Goal: Task Accomplishment & Management: Complete application form

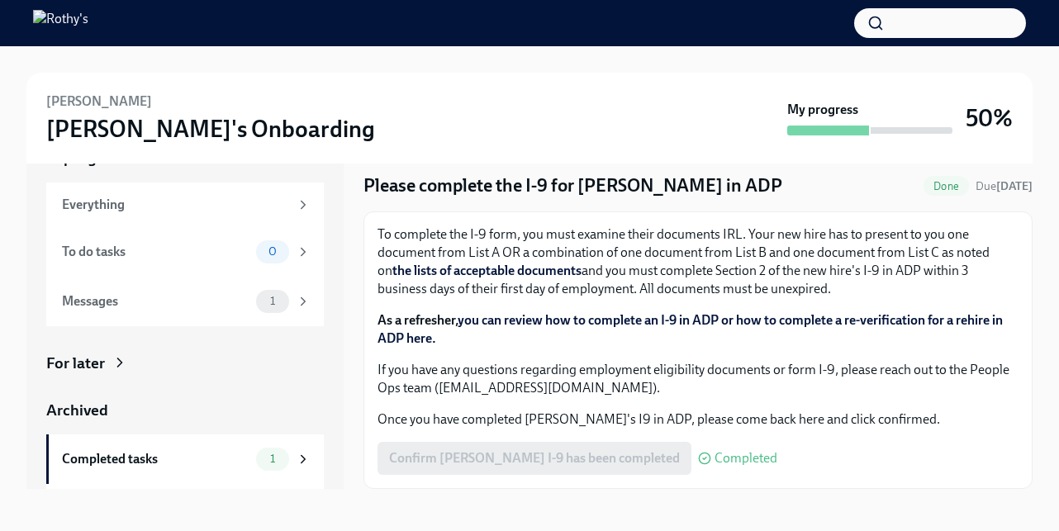
scroll to position [46, 0]
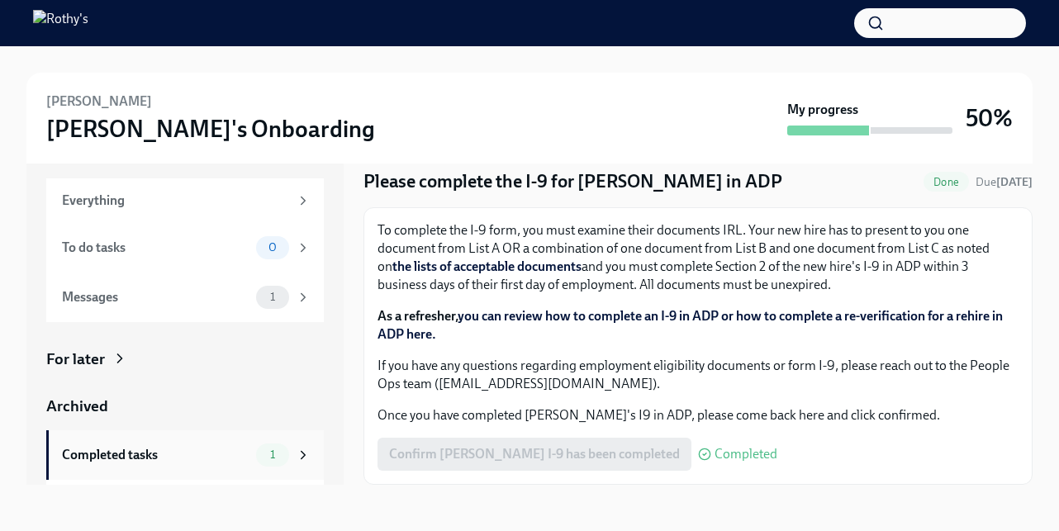
click at [225, 454] on div "Completed tasks" at bounding box center [156, 455] width 188 height 18
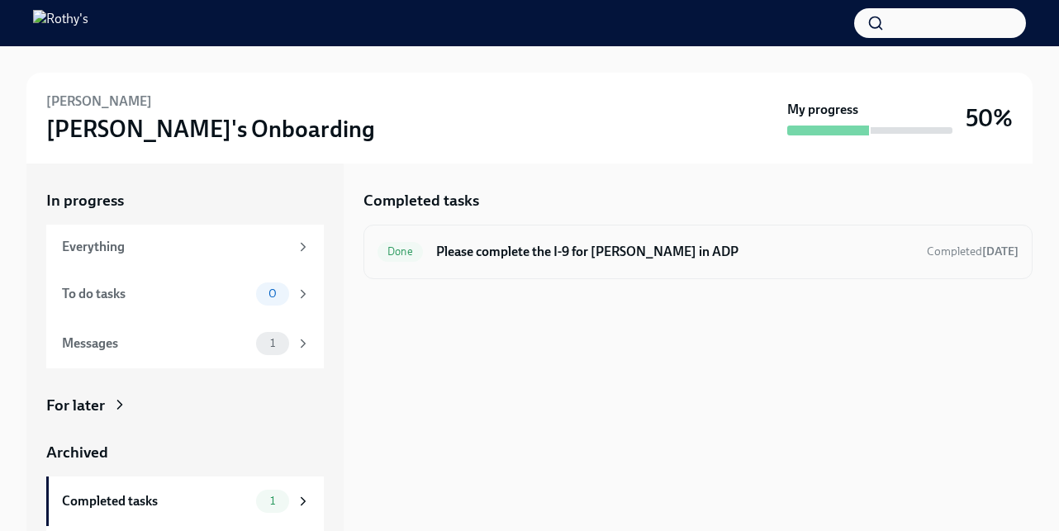
click at [751, 263] on div "Done Please complete the I-9 for Yamina Carpentier in ADP Completed today" at bounding box center [698, 252] width 641 height 26
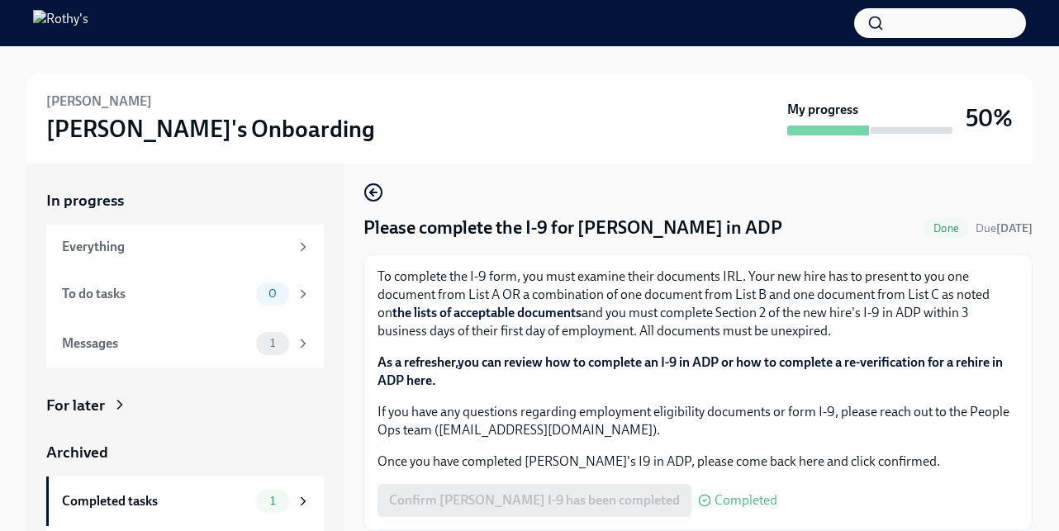
scroll to position [46, 0]
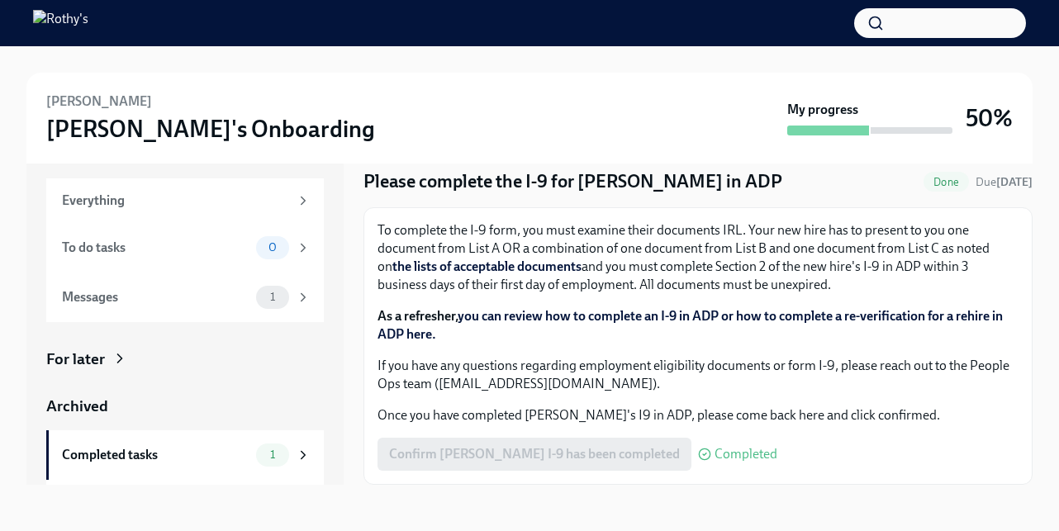
click at [597, 318] on link "you can review how to complete an I-9 in ADP or how to complete a re-verificati…" at bounding box center [690, 325] width 625 height 34
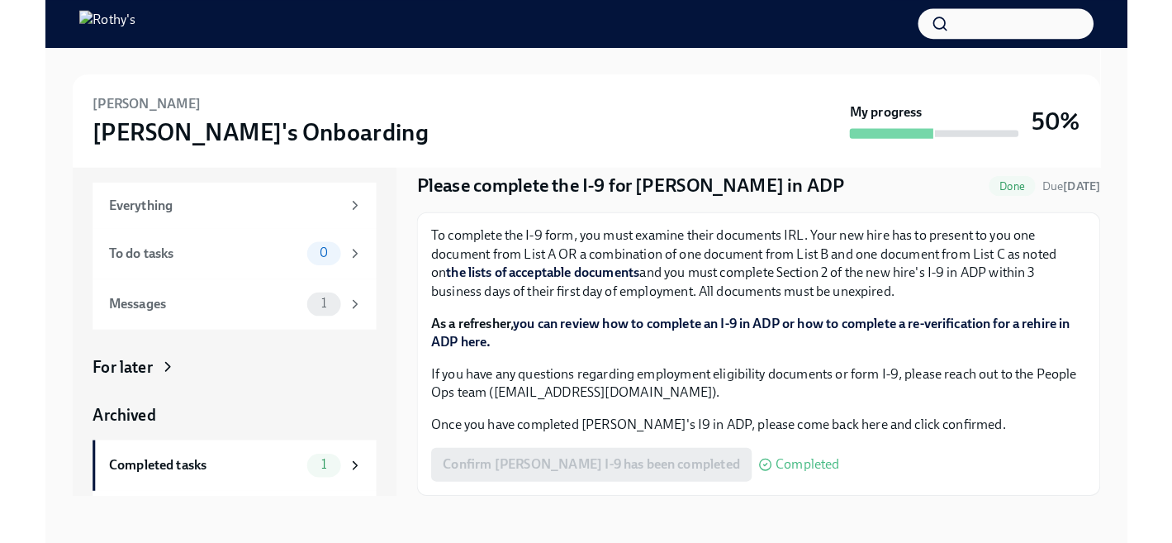
scroll to position [0, 0]
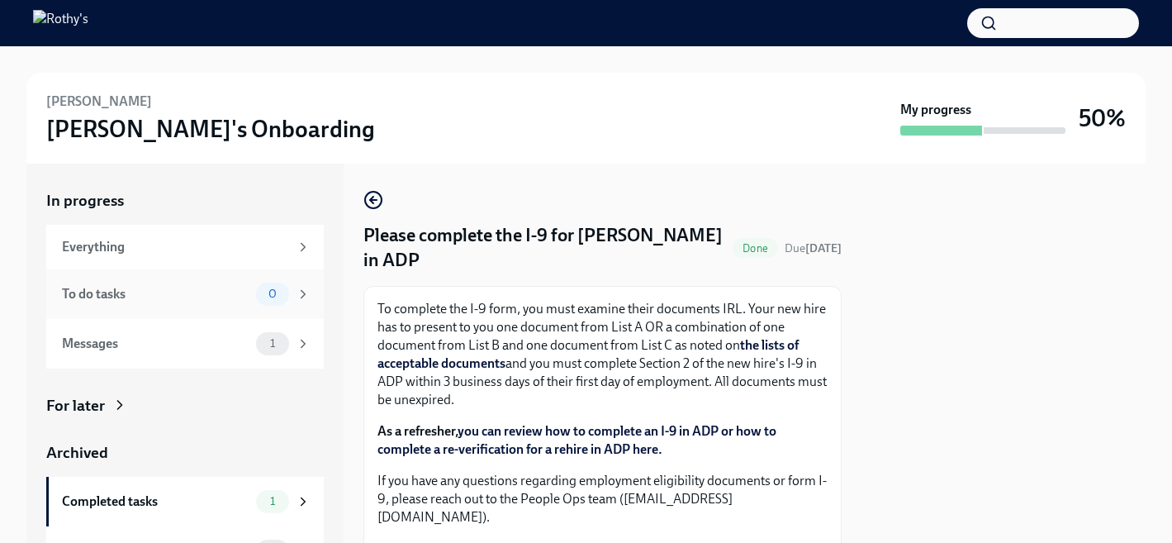
click at [240, 287] on div "To do tasks" at bounding box center [156, 294] width 188 height 18
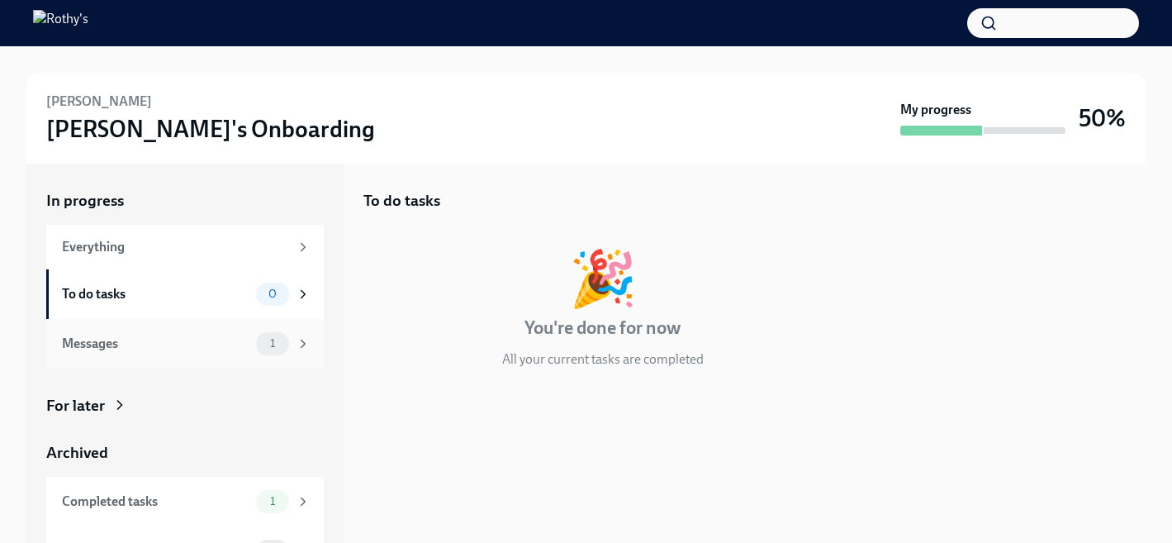
click at [237, 333] on div "Messages 1" at bounding box center [186, 343] width 249 height 23
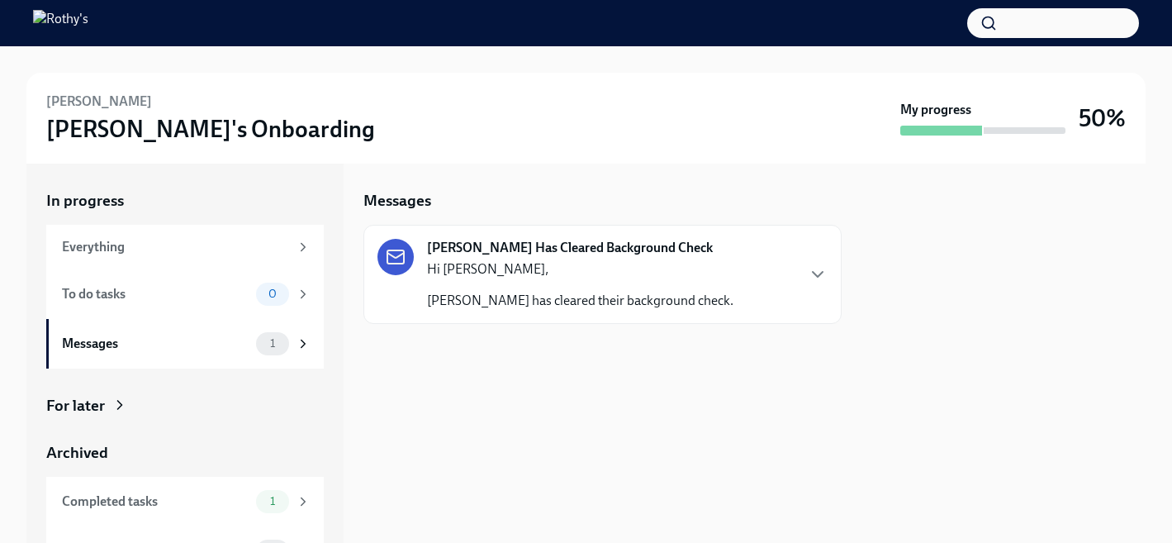
click at [714, 302] on p "Yamina Carpentier has cleared their background check." at bounding box center [580, 301] width 307 height 18
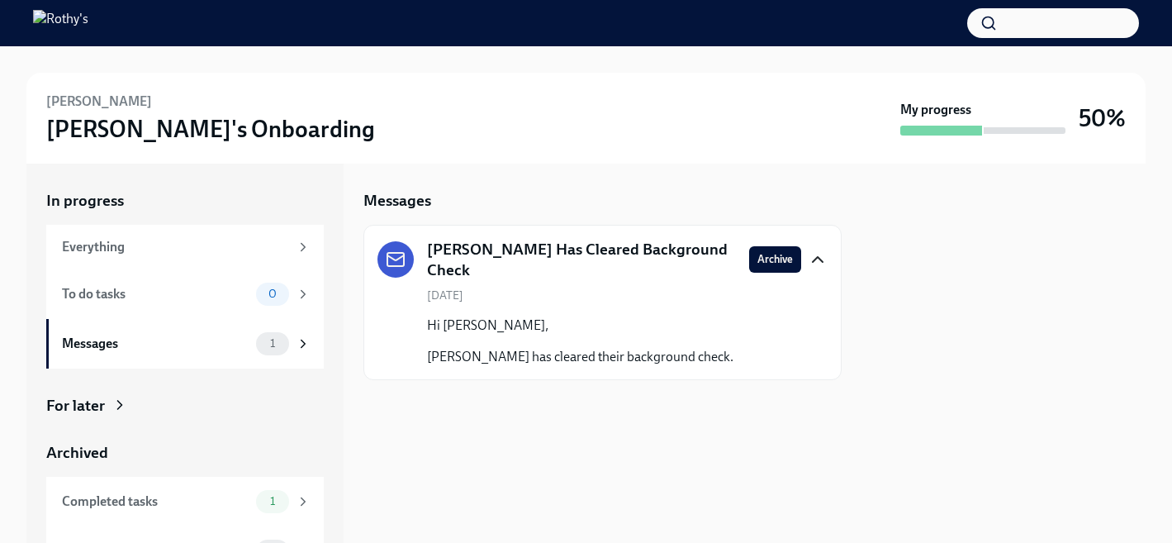
click at [817, 258] on icon "button" at bounding box center [818, 259] width 10 height 5
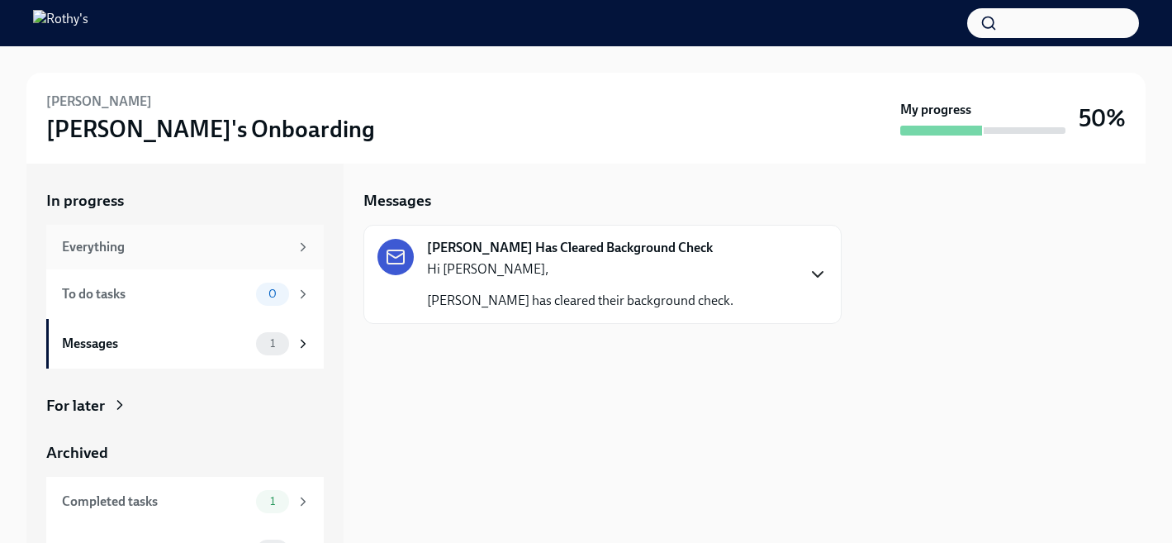
click at [140, 245] on div "Everything" at bounding box center [175, 247] width 227 height 18
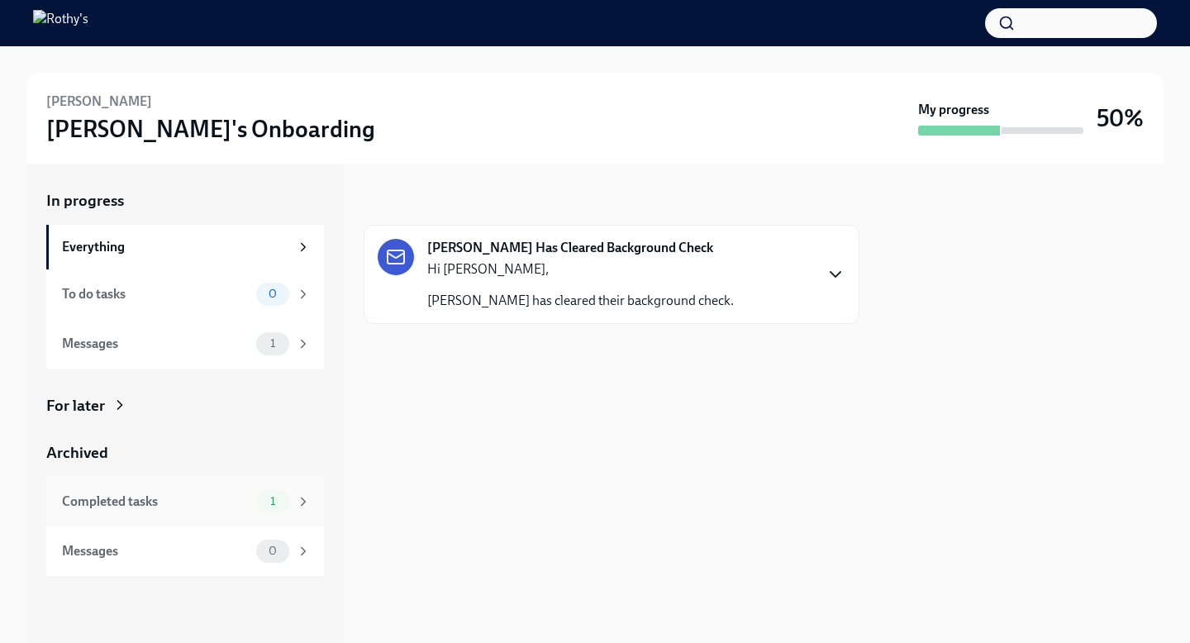
click at [192, 506] on div "Completed tasks" at bounding box center [156, 501] width 188 height 18
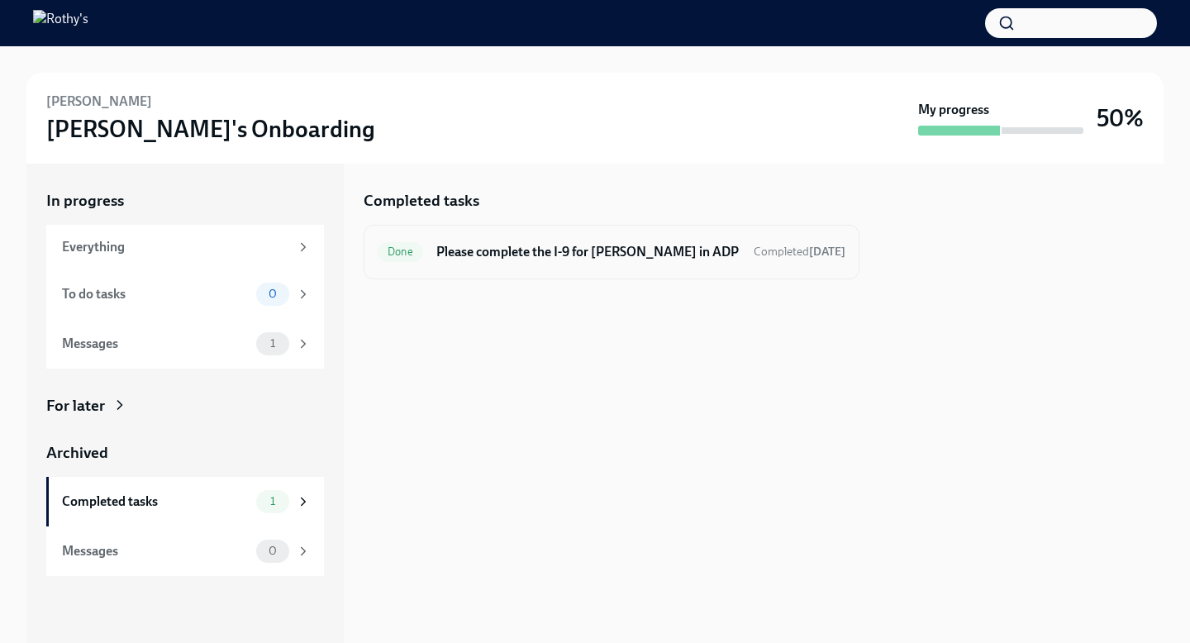
click at [535, 251] on h6 "Please complete the I-9 for Yamina Carpentier in ADP" at bounding box center [588, 252] width 304 height 18
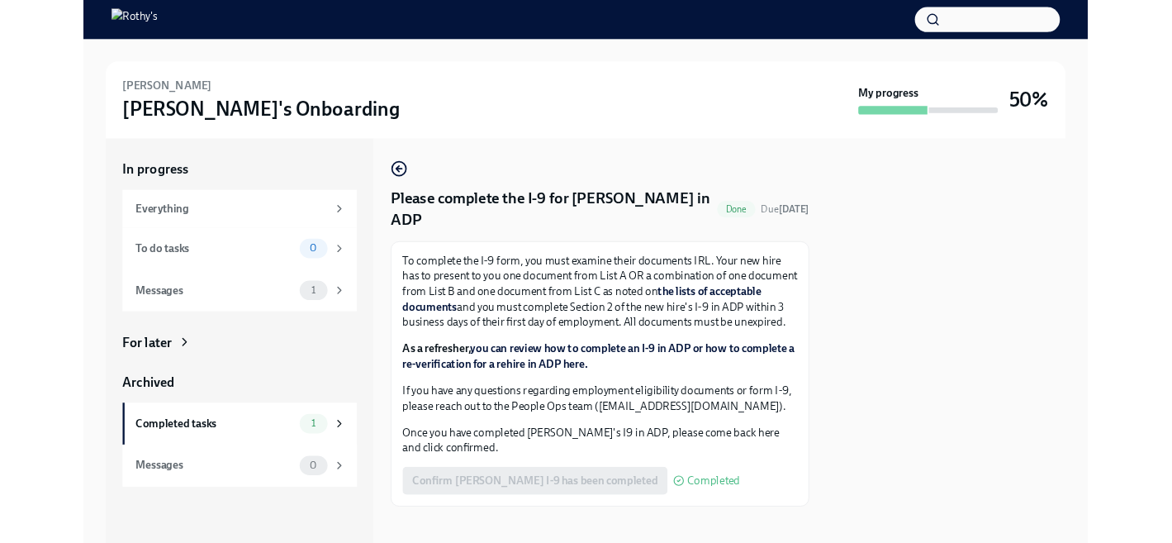
scroll to position [28, 0]
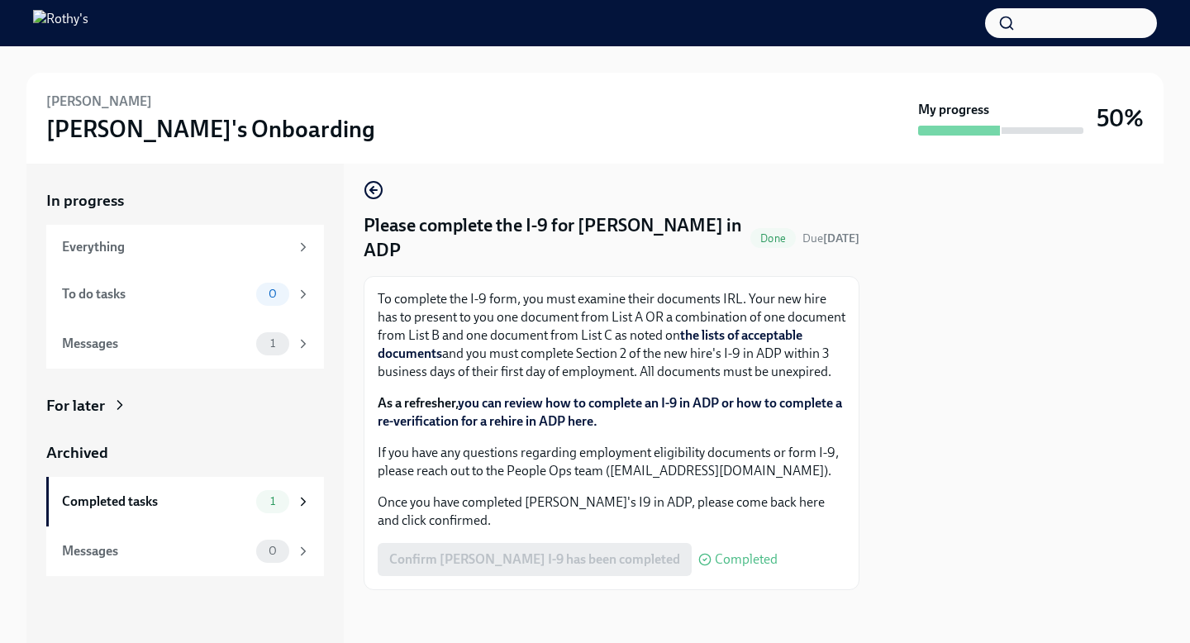
click at [747, 542] on span "Completed" at bounding box center [746, 559] width 63 height 13
click at [581, 542] on div "Confirm Yamina Carpentier's I-9 has been completed Completed" at bounding box center [578, 559] width 400 height 33
click at [192, 245] on div "Everything" at bounding box center [175, 247] width 227 height 18
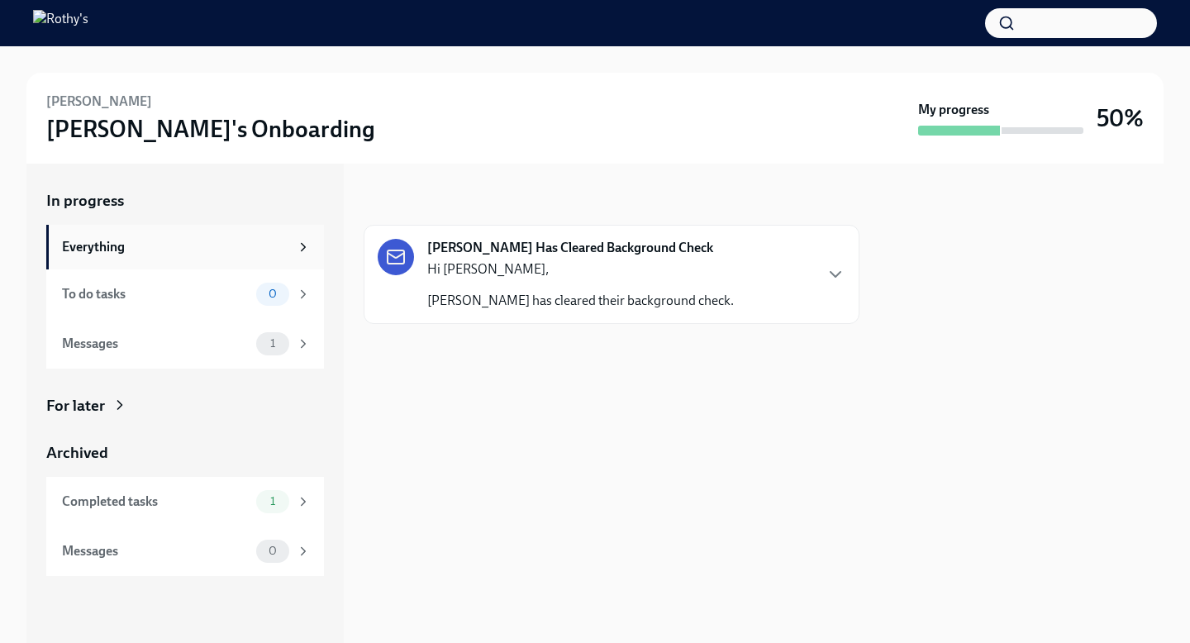
click at [235, 235] on div "Everything" at bounding box center [185, 247] width 278 height 45
click at [217, 542] on div "Messages" at bounding box center [156, 551] width 188 height 18
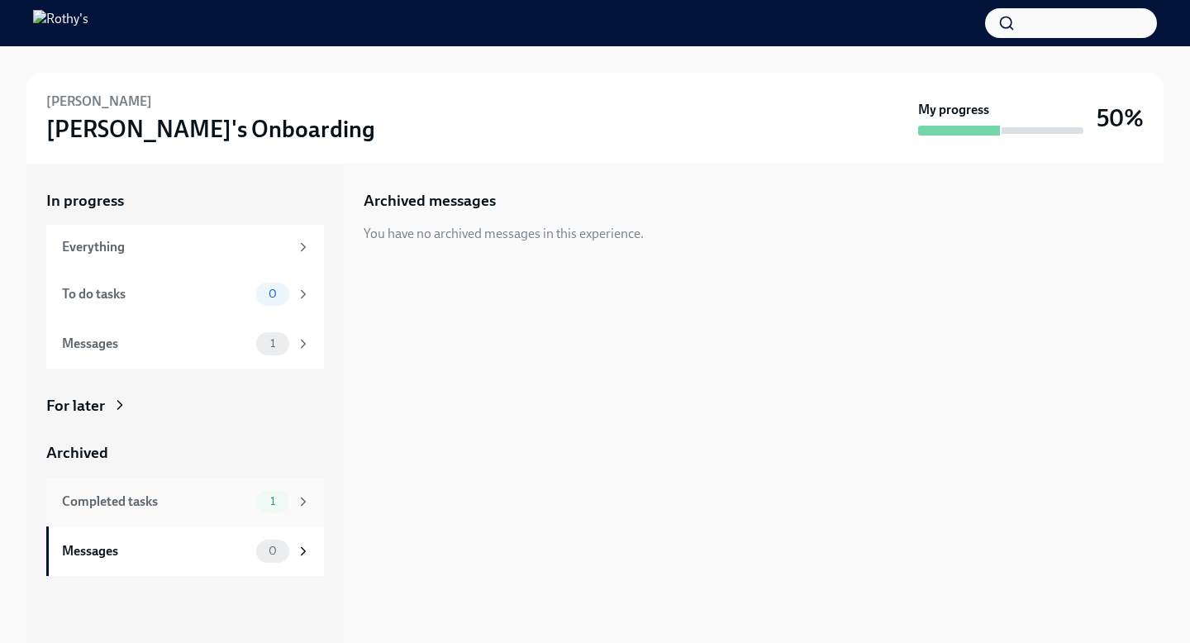
click at [219, 506] on div "Completed tasks" at bounding box center [156, 501] width 188 height 18
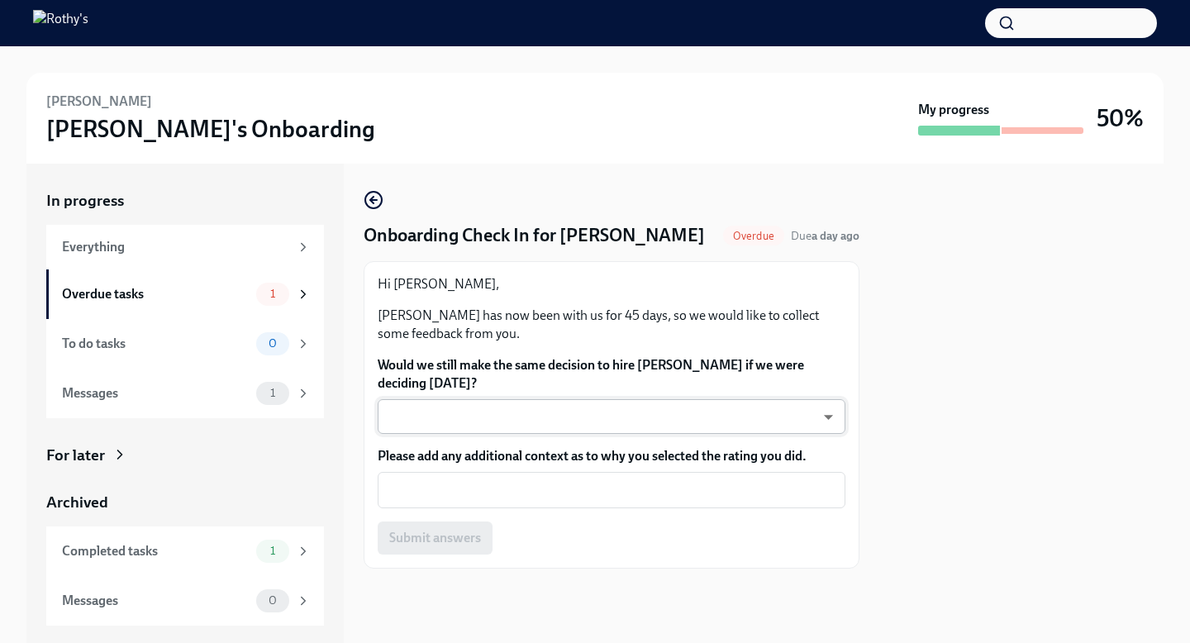
click at [716, 416] on body "[PERSON_NAME]'s Onboarding My progress 50% In progress Everything Overdue tasks…" at bounding box center [595, 321] width 1190 height 643
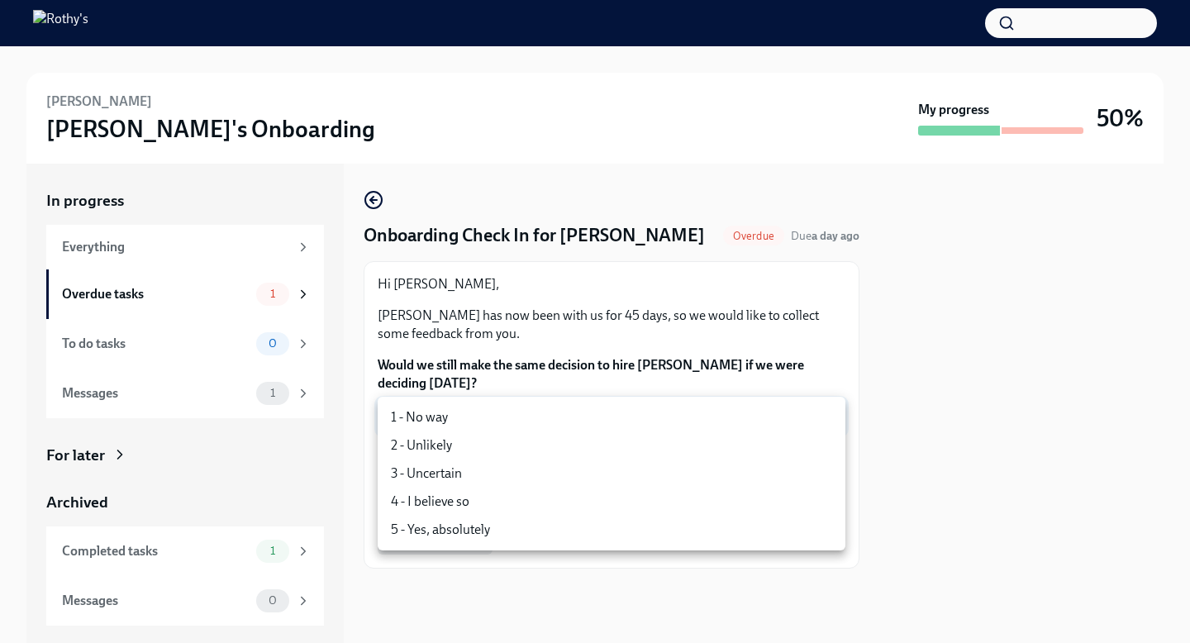
click at [697, 526] on li "5 - Yes, absolutely" at bounding box center [612, 530] width 468 height 28
type input "ecD3jUuAv"
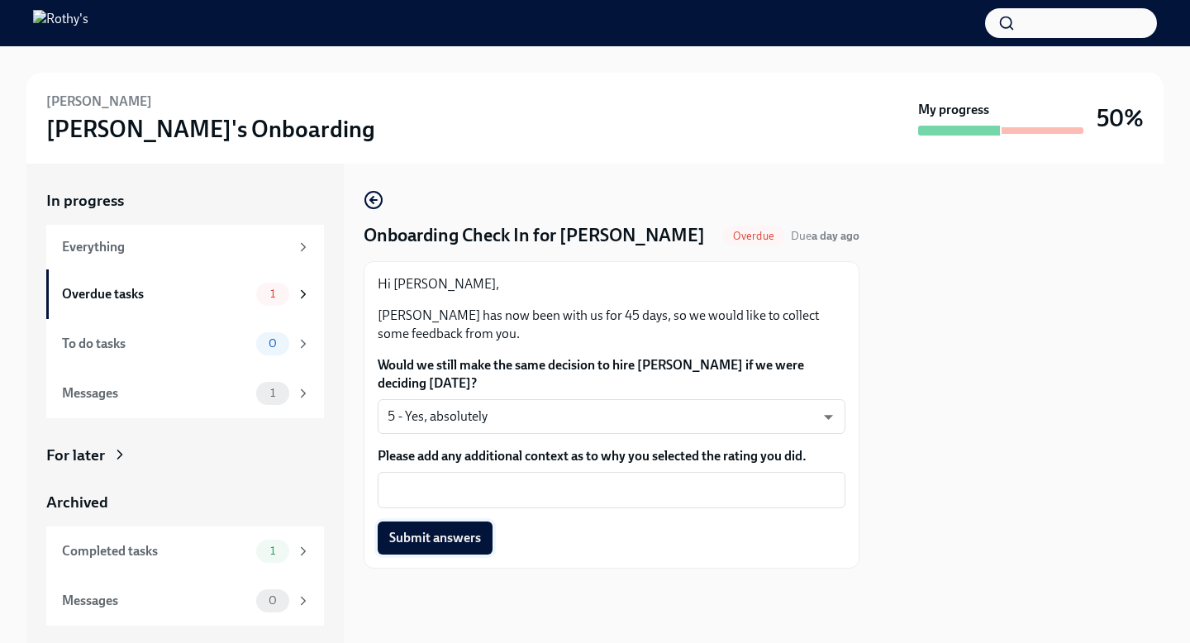
click at [455, 537] on span "Submit answers" at bounding box center [435, 538] width 92 height 17
click at [591, 419] on body "Inge Pham-Swann Rothy's Onboarding My progress 50% In progress Everything Overd…" at bounding box center [595, 321] width 1190 height 643
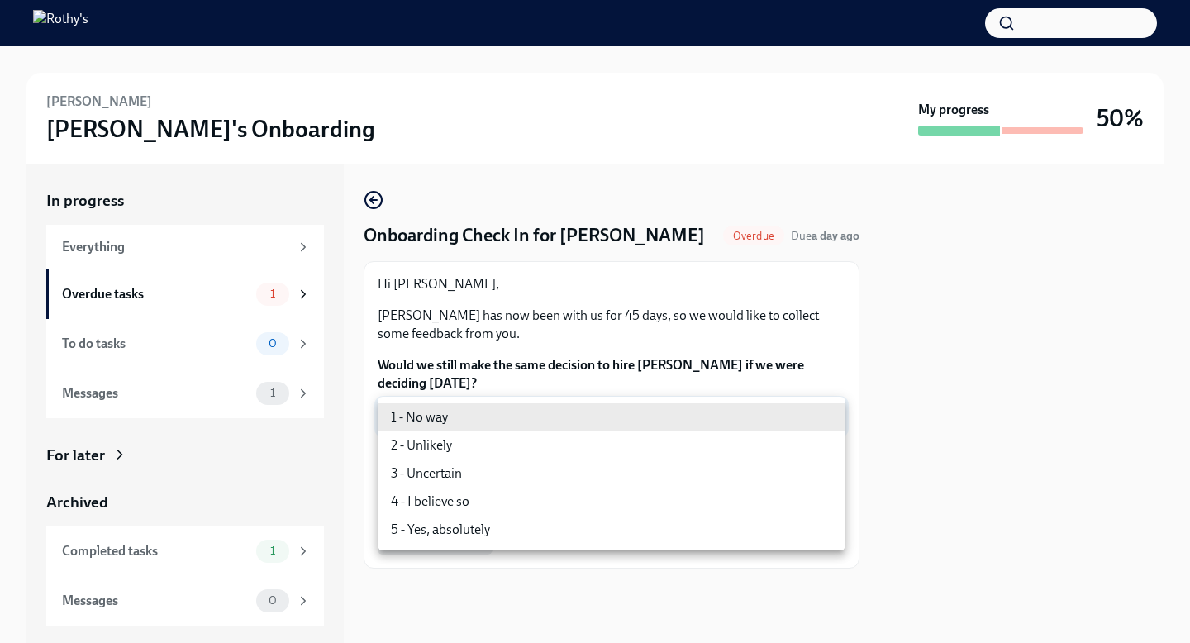
click at [589, 529] on li "5 - Yes, absolutely" at bounding box center [612, 530] width 468 height 28
type input "ecD3jUuAv"
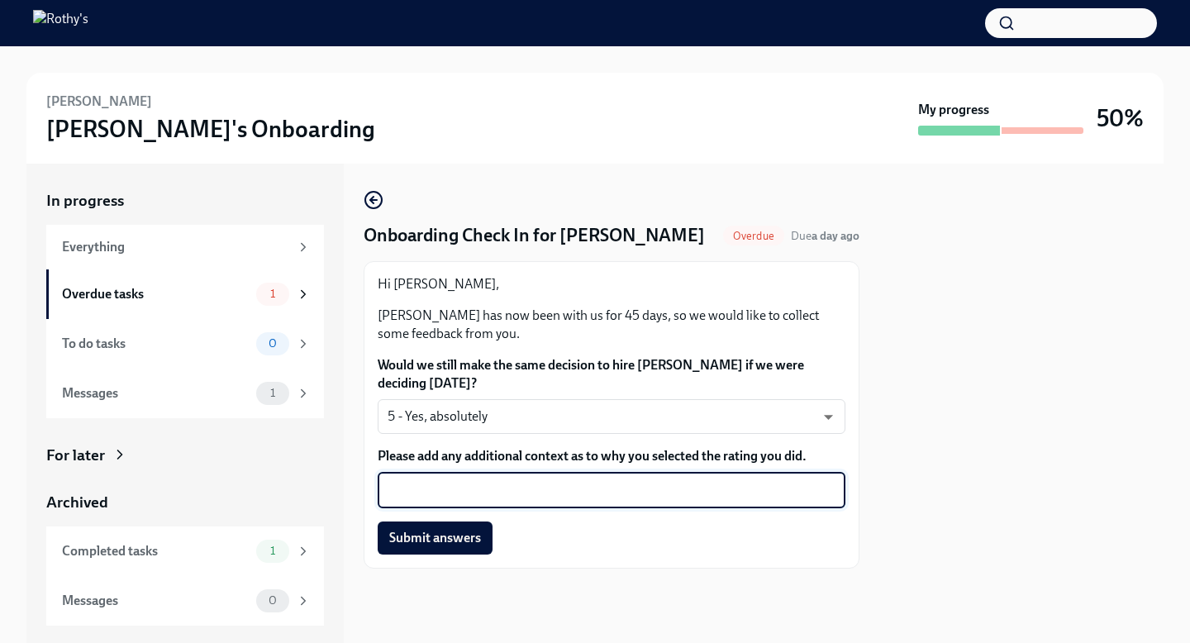
click at [582, 481] on textarea "Please add any additional context as to why you selected the rating you did." at bounding box center [611, 490] width 448 height 20
type textarea "A"
type textarea "S"
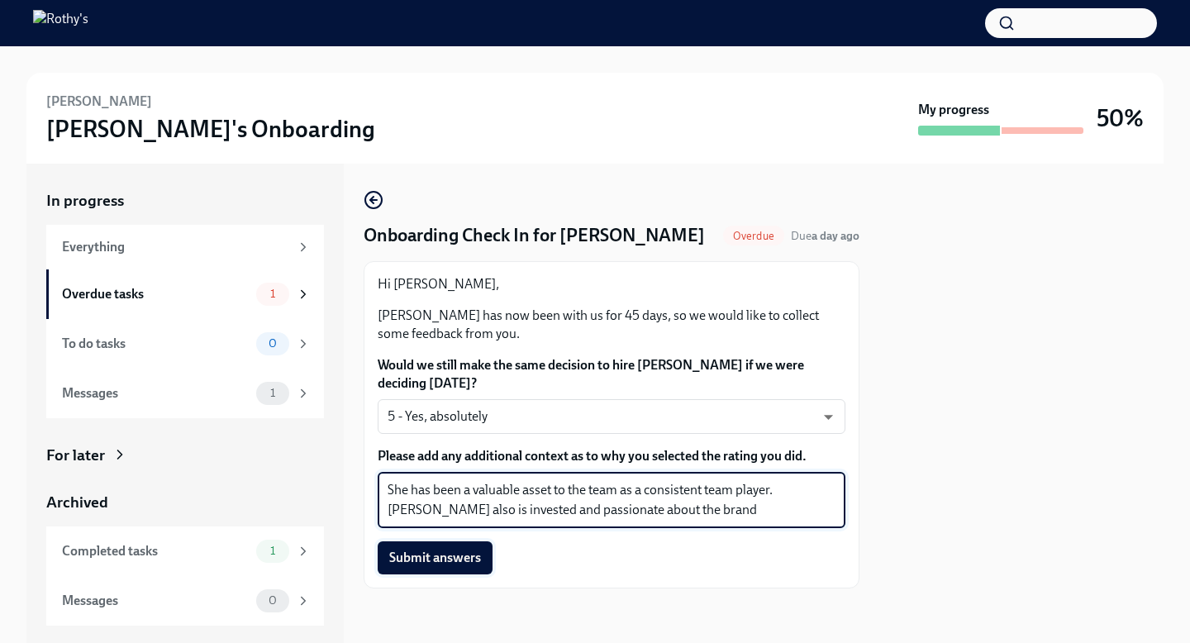
type textarea "She has been a valuable asset to the team as a consistent team player. Inge als…"
click at [454, 554] on span "Submit answers" at bounding box center [435, 557] width 92 height 17
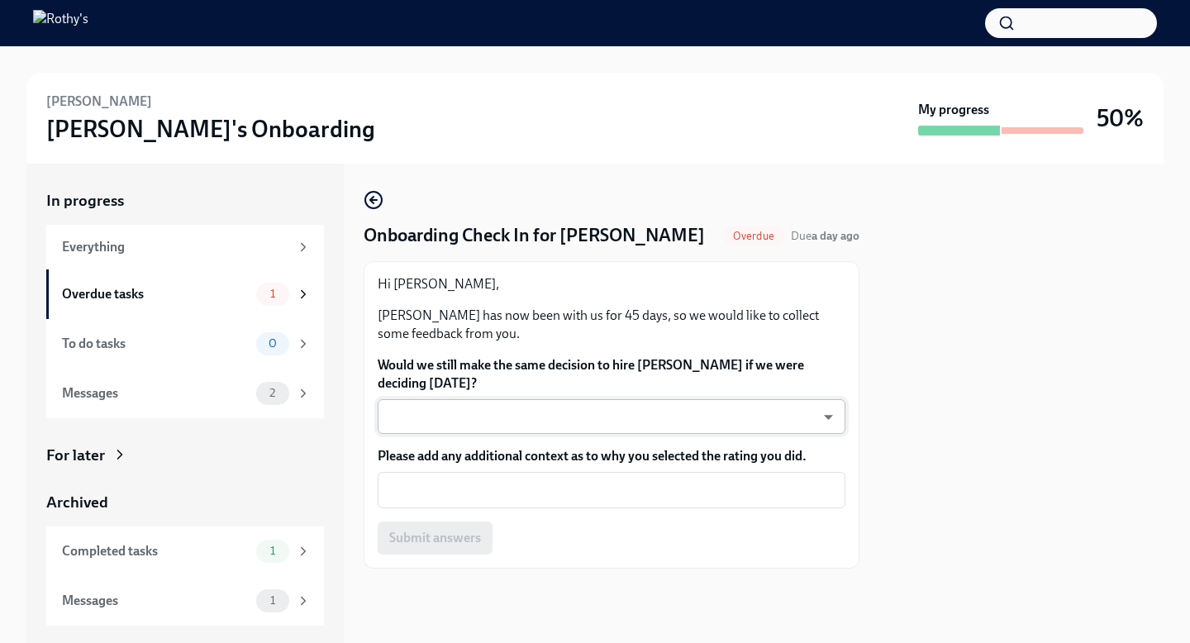
click at [668, 424] on body "James Ewan Rothy's Onboarding My progress 50% In progress Everything Overdue ta…" at bounding box center [595, 321] width 1190 height 643
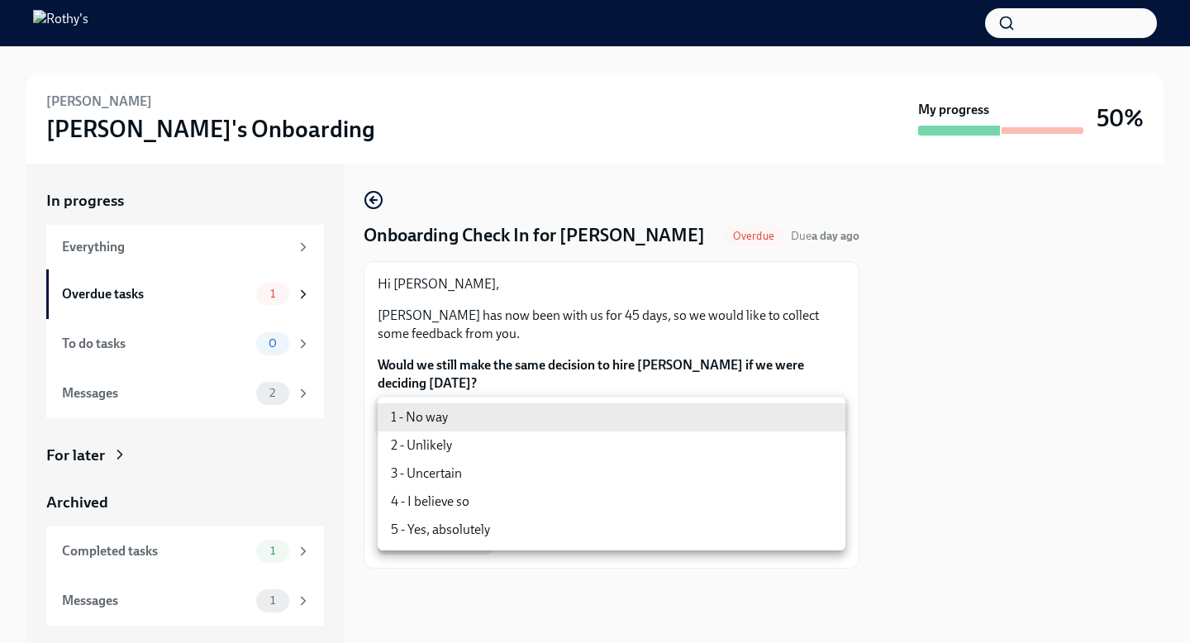
click at [645, 528] on li "5 - Yes, absolutely" at bounding box center [612, 530] width 468 height 28
type input "ecD3jUuAv"
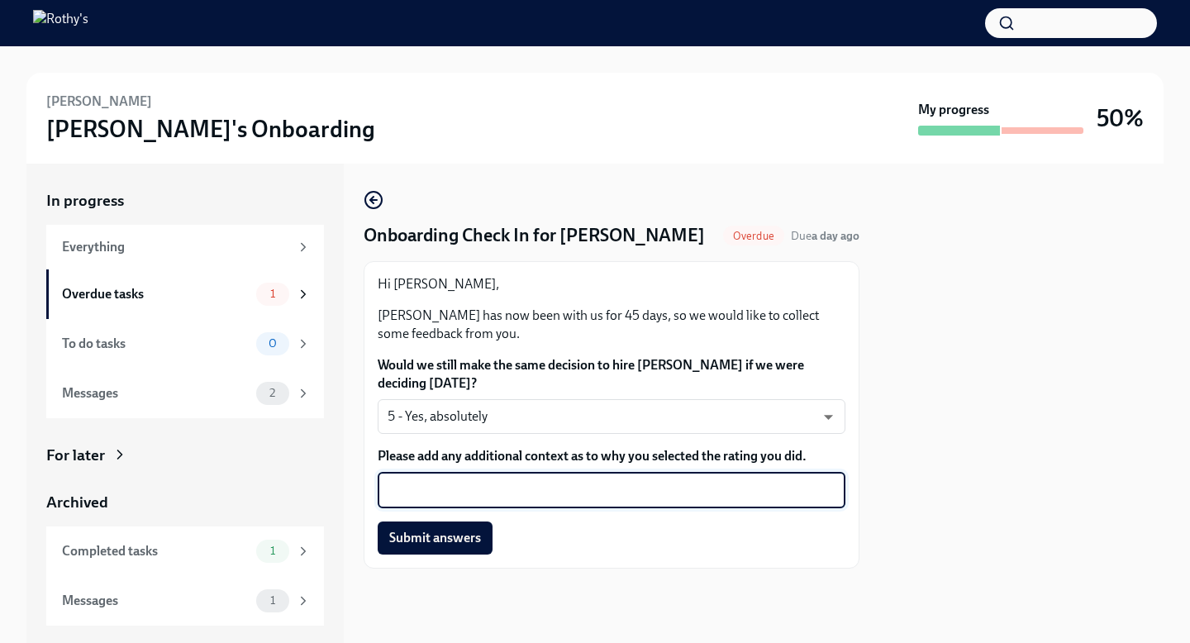
click at [626, 487] on textarea "Please add any additional context as to why you selected the rating you did." at bounding box center [611, 490] width 448 height 20
type textarea "H"
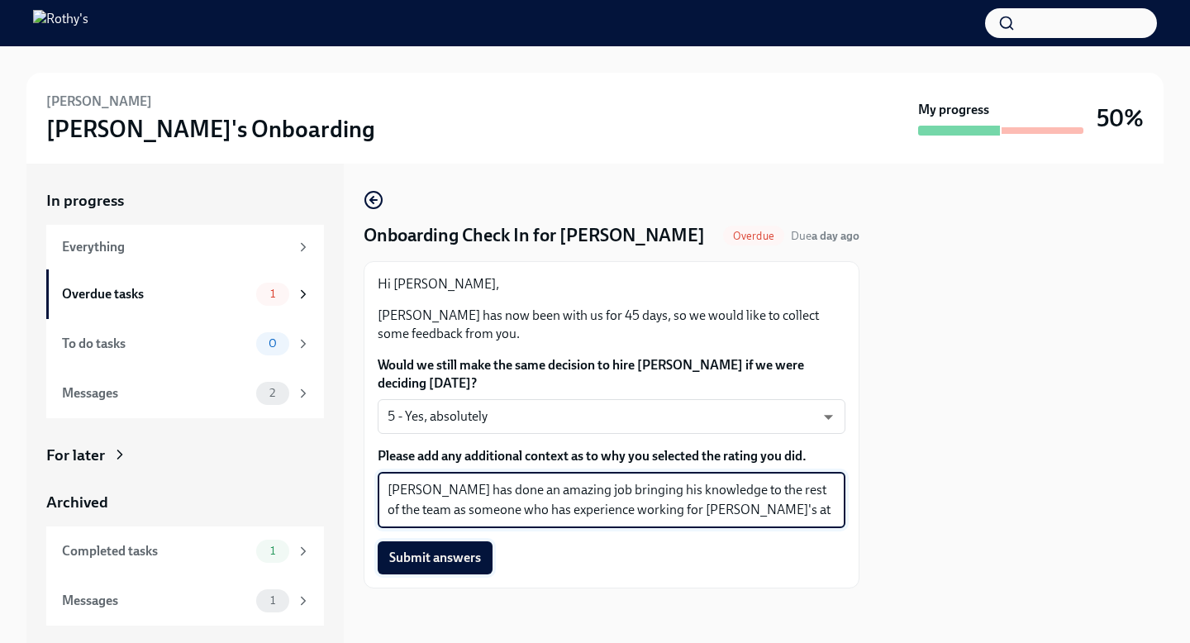
type textarea "James has done an amazing job bringing his knowledge to the rest of the team as…"
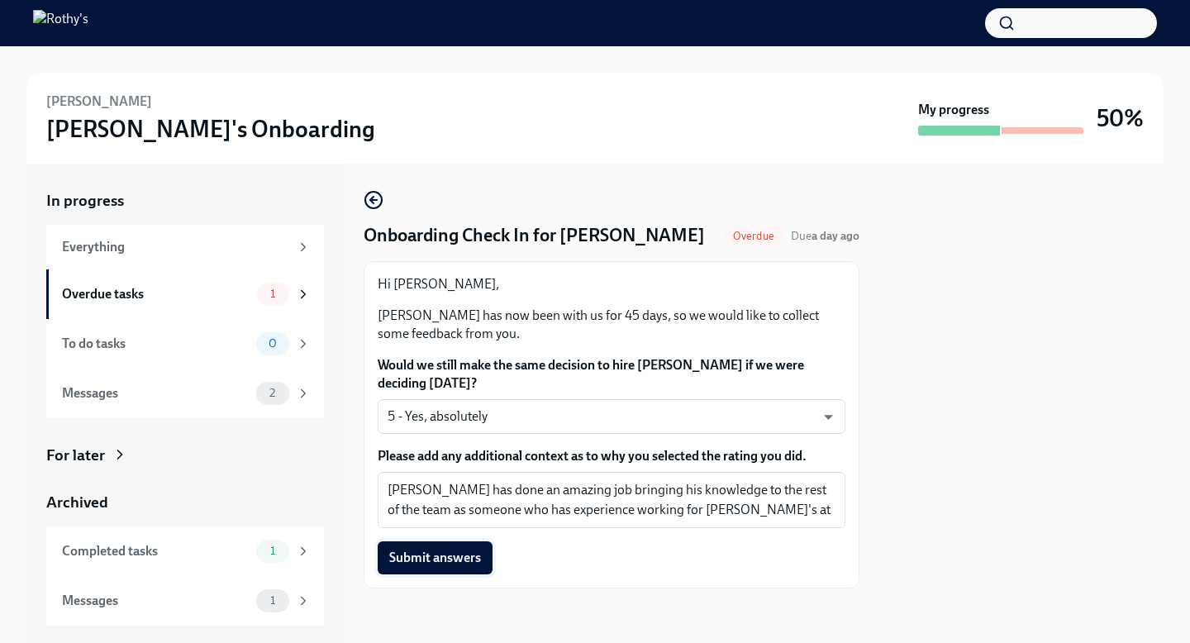
click at [435, 558] on span "Submit answers" at bounding box center [435, 557] width 92 height 17
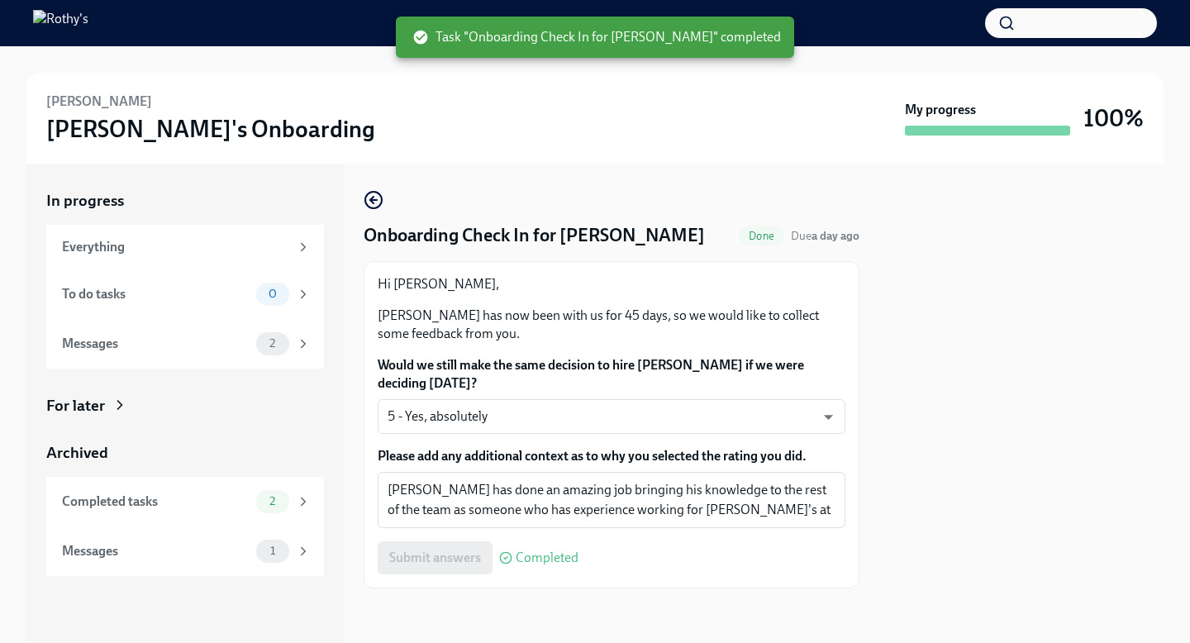
click at [88, 17] on img at bounding box center [60, 23] width 55 height 26
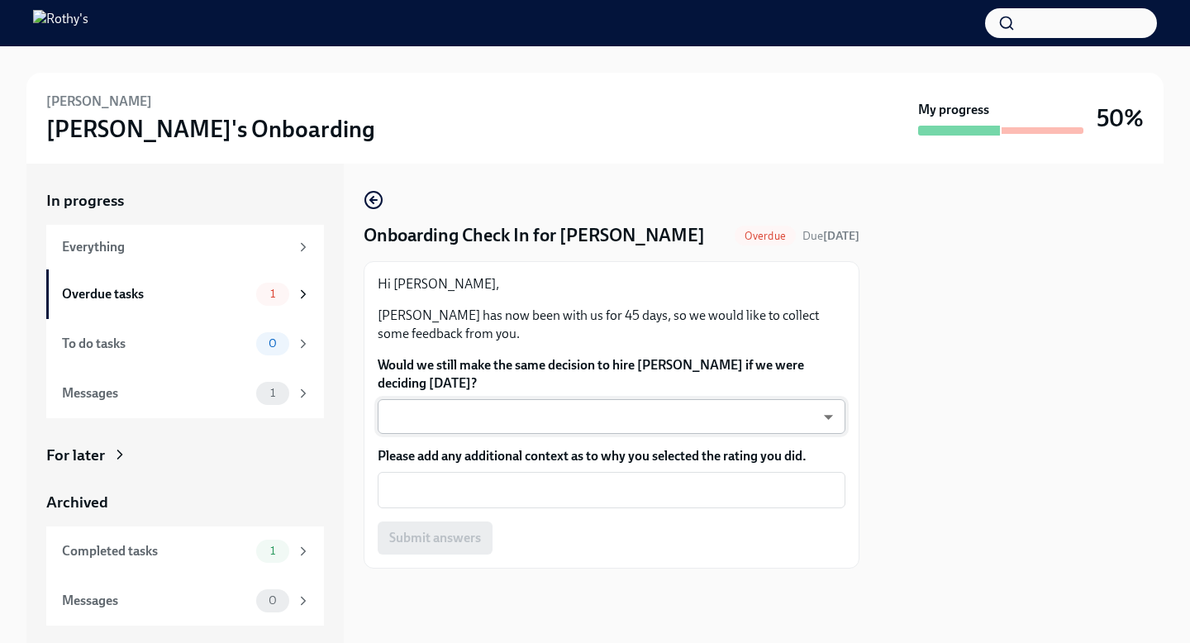
click at [671, 423] on body "[PERSON_NAME]'s Onboarding My progress 50% In progress Everything Overdue tasks…" at bounding box center [595, 321] width 1190 height 643
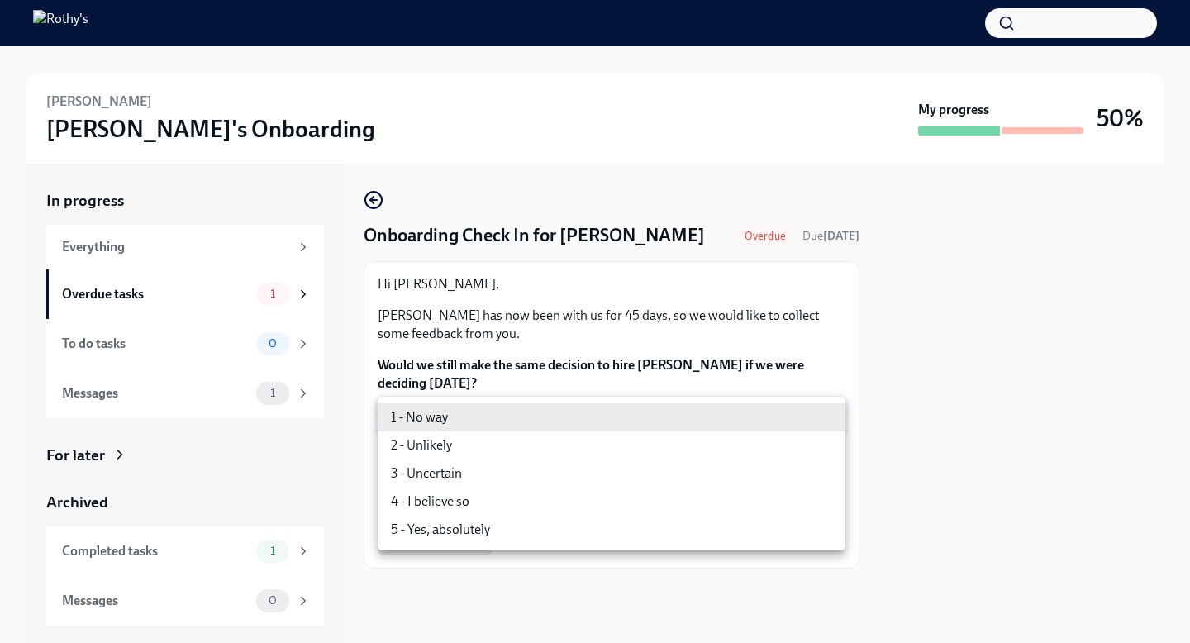
click at [604, 491] on li "4 - I believe so" at bounding box center [612, 501] width 468 height 28
type input "LS2qlnj9I"
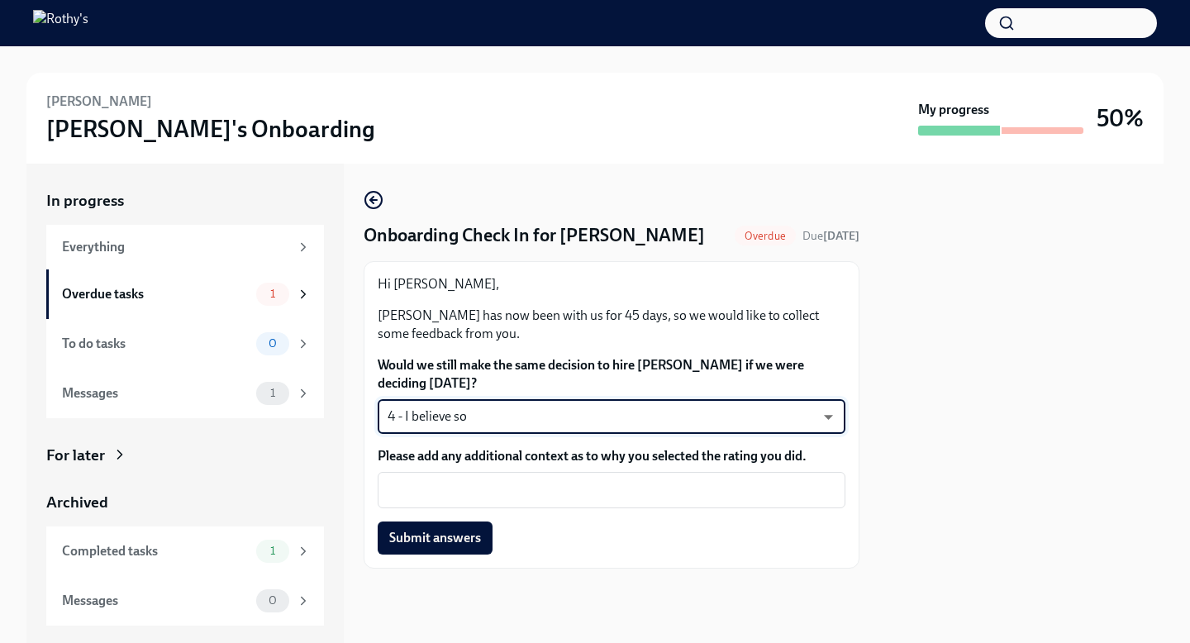
click at [604, 491] on textarea "Please add any additional context as to why you selected the rating you did." at bounding box center [611, 490] width 448 height 20
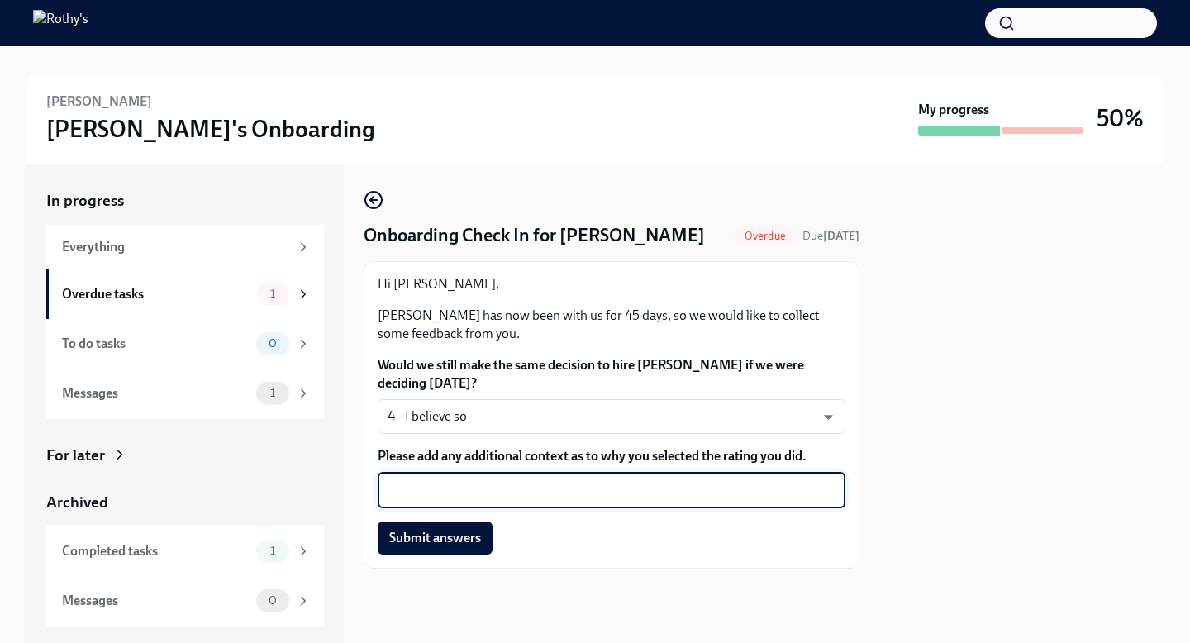
type textarea "H"
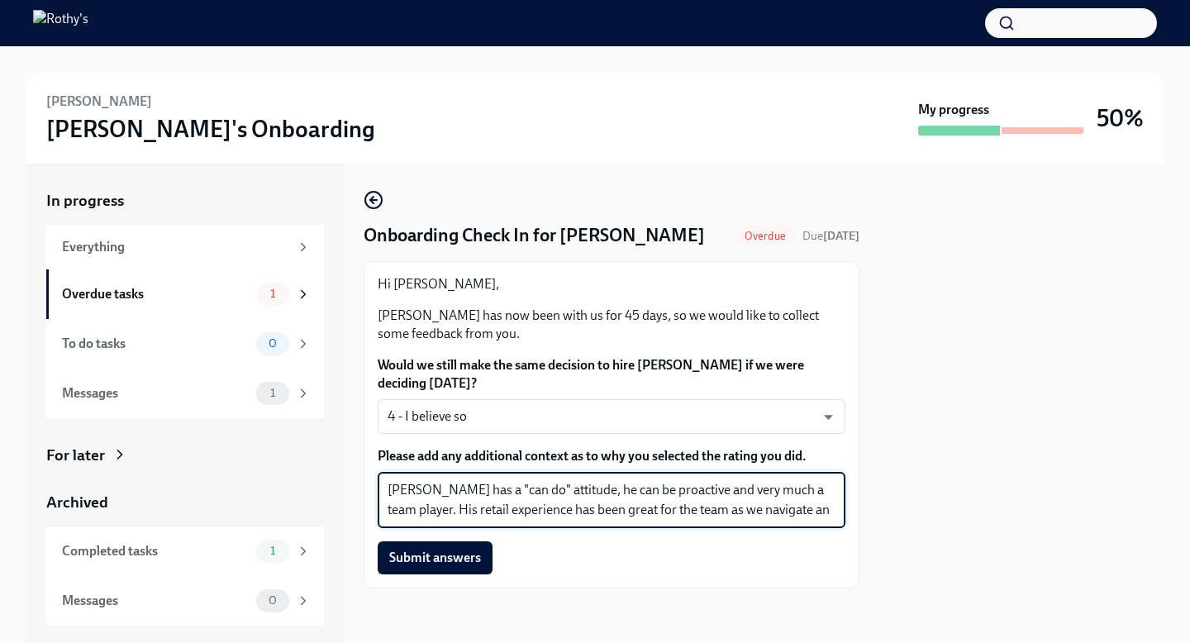
click at [552, 504] on textarea "Joseph has a "can do" attitude, he can be proactive and very much a team player…" at bounding box center [611, 500] width 448 height 40
click at [546, 504] on textarea "Joseph has a "can do" attitude, he can be proactive and very much a team player…" at bounding box center [611, 500] width 448 height 40
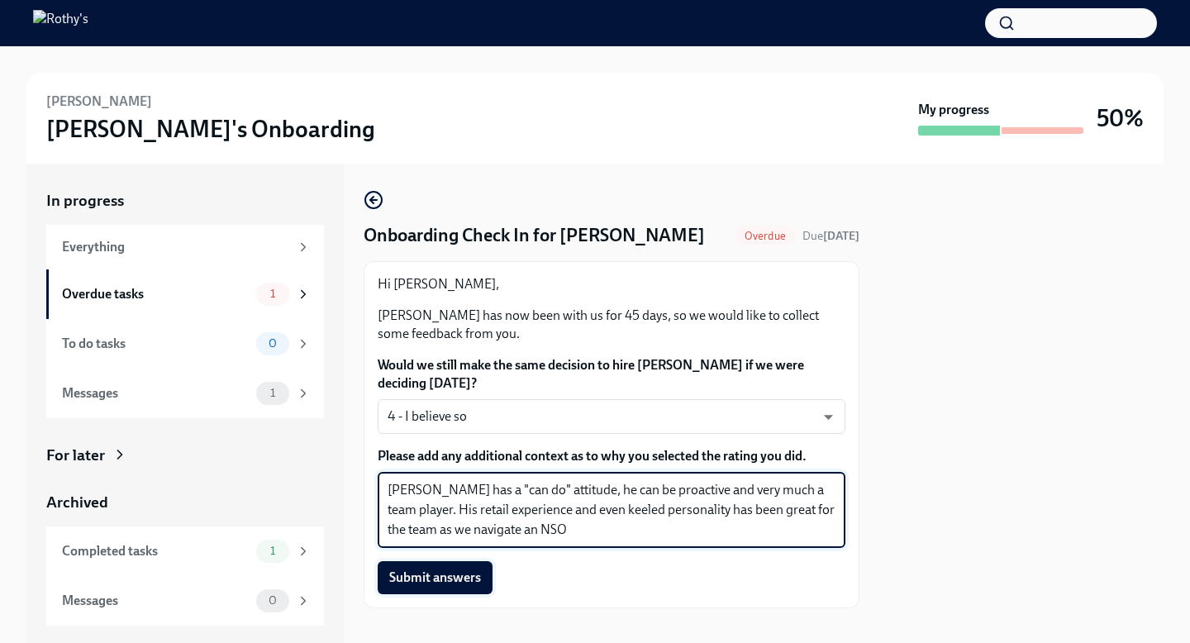
type textarea "Joseph has a "can do" attitude, he can be proactive and very much a team player…"
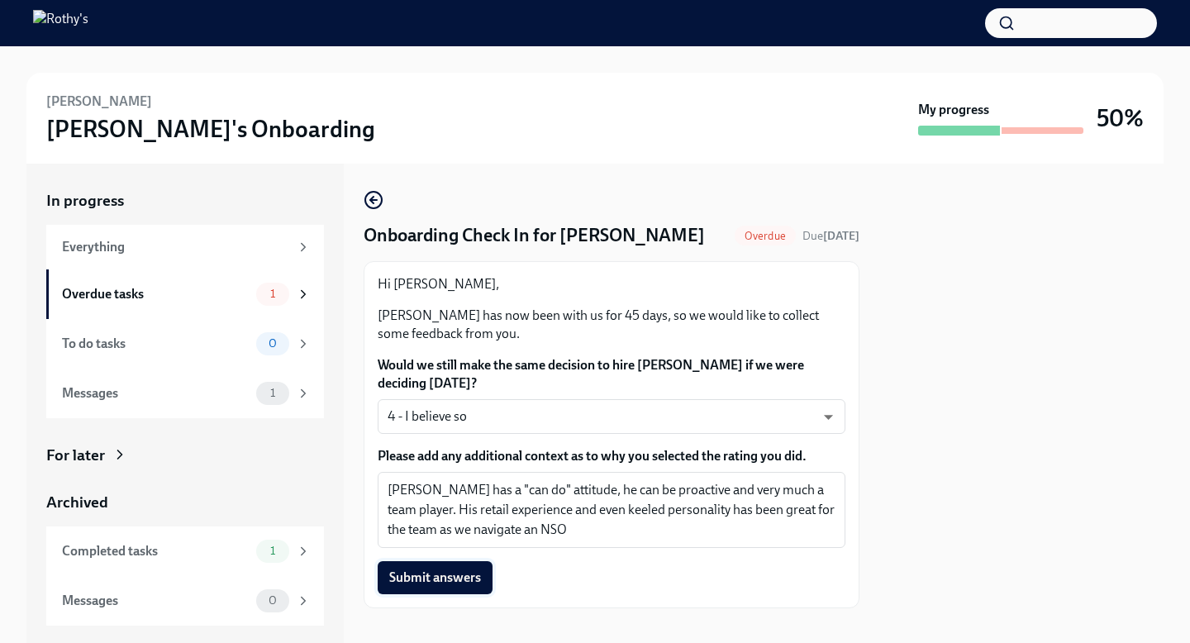
click at [448, 575] on span "Submit answers" at bounding box center [435, 577] width 92 height 17
